Goal: Check status: Check status

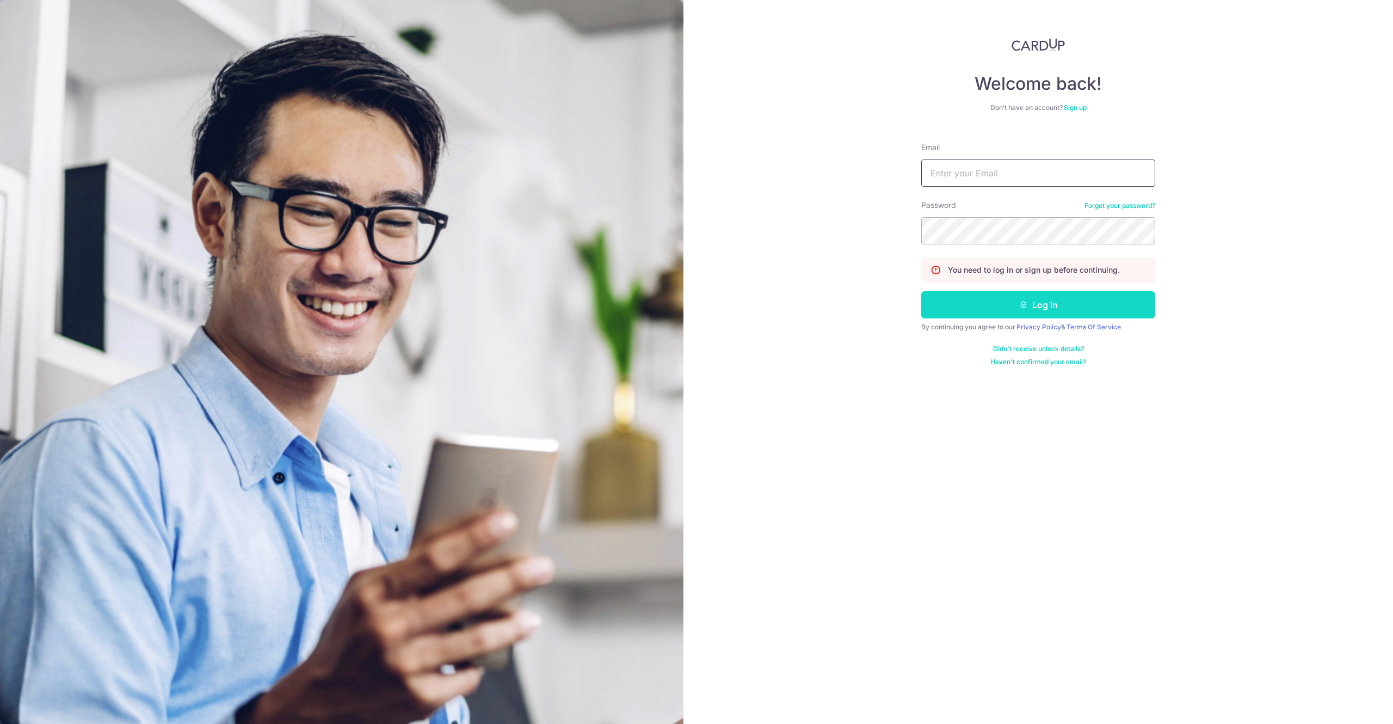
type input "[EMAIL_ADDRESS][DOMAIN_NAME]"
click at [993, 314] on button "Log in" at bounding box center [1038, 304] width 234 height 27
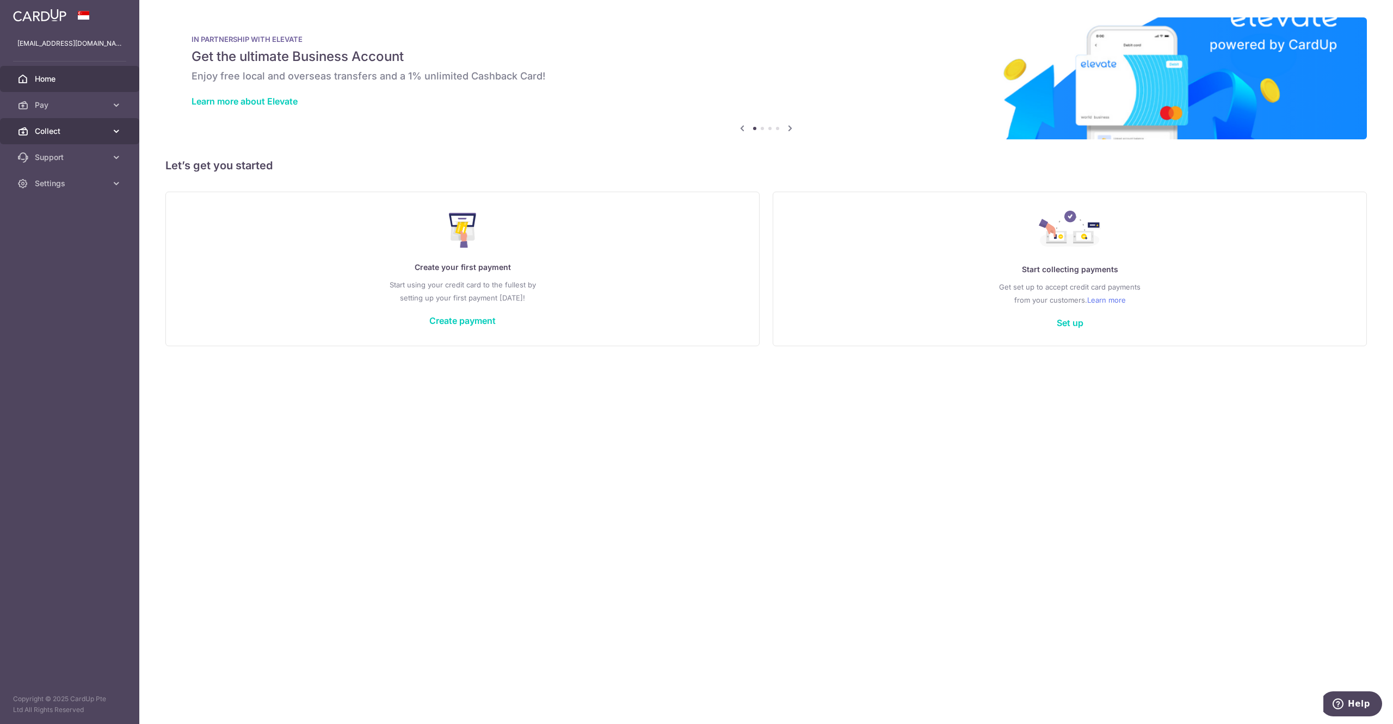
click at [74, 122] on link "Collect" at bounding box center [69, 131] width 139 height 26
click at [61, 156] on span "Dashboard" at bounding box center [71, 157] width 72 height 11
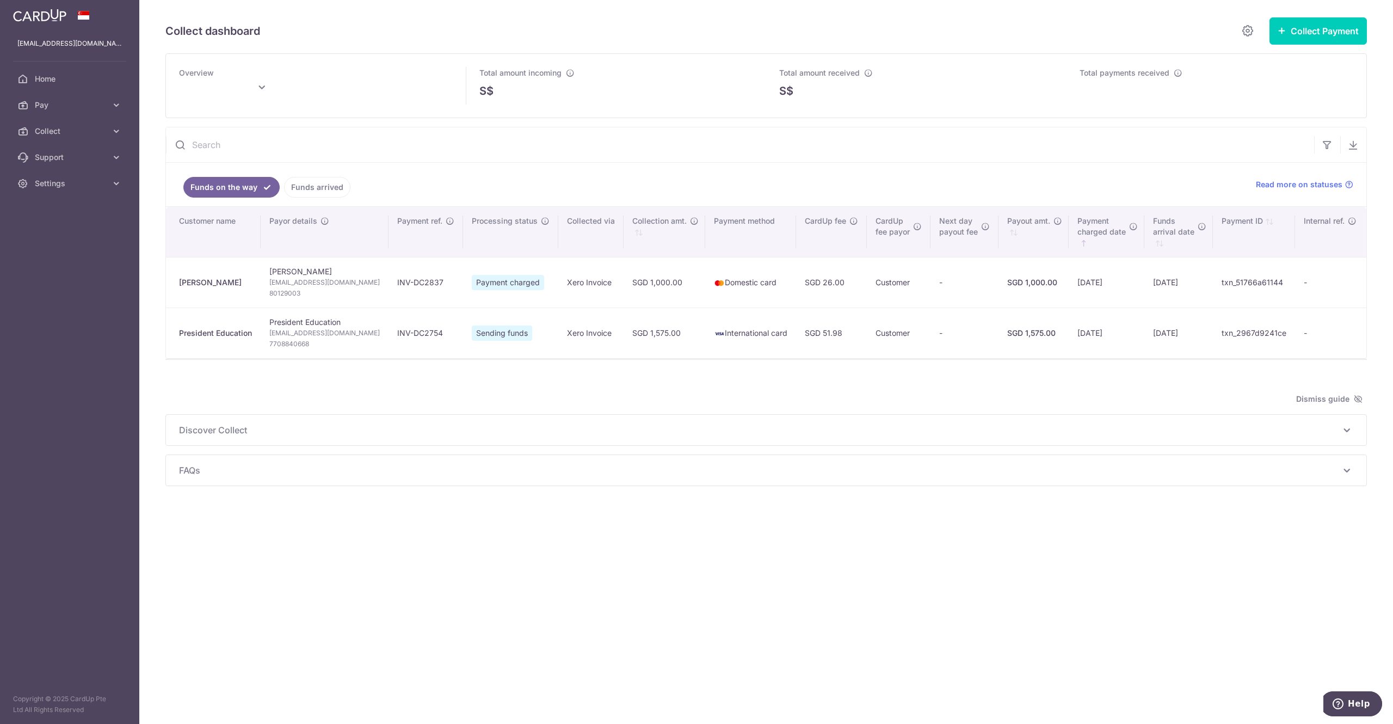
type input "[DATE]"
click at [409, 335] on td "INV-DC2754" at bounding box center [426, 333] width 75 height 51
copy tr "INV-DC2754"
